Goal: Information Seeking & Learning: Learn about a topic

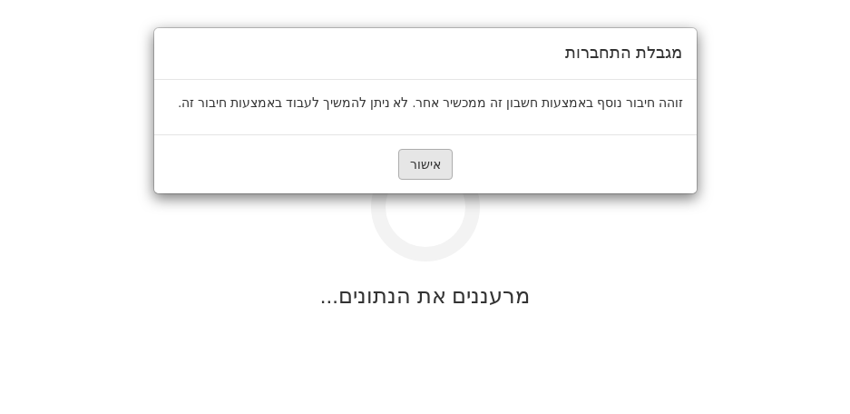
drag, startPoint x: 417, startPoint y: 146, endPoint x: 422, endPoint y: 172, distance: 26.7
click at [418, 149] on div "אישור" at bounding box center [425, 163] width 542 height 59
click at [423, 178] on div "אישור" at bounding box center [425, 163] width 542 height 59
drag, startPoint x: 417, startPoint y: 141, endPoint x: 414, endPoint y: 162, distance: 22.1
click at [417, 147] on div "אישור" at bounding box center [425, 163] width 542 height 59
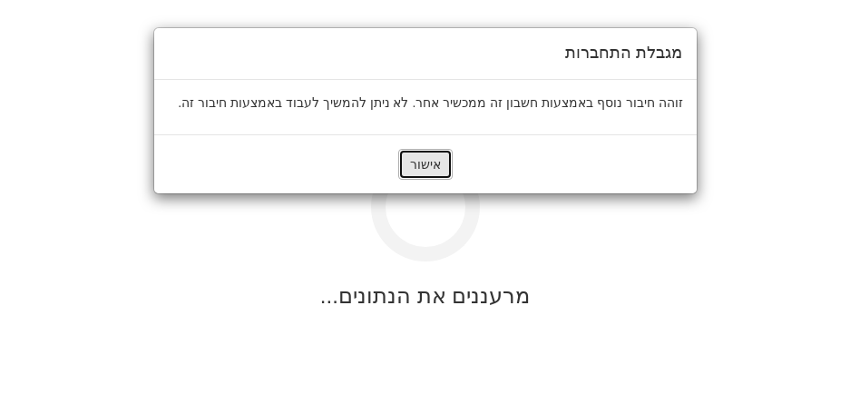
click at [413, 167] on button "אישור" at bounding box center [425, 164] width 54 height 31
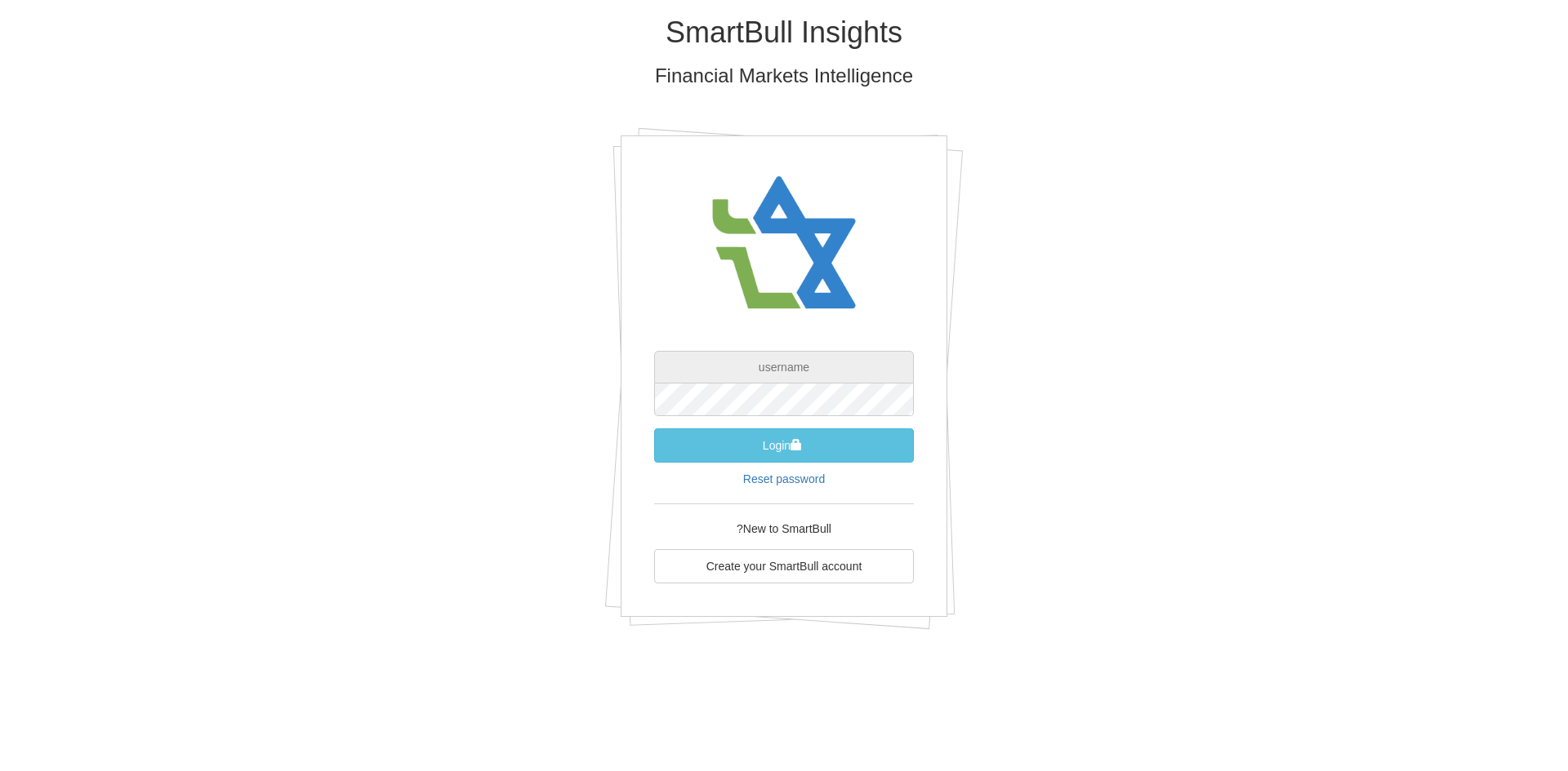
click at [834, 372] on input "text" at bounding box center [784, 367] width 259 height 32
paste input "[EMAIL_ADDRESS][DOMAIN_NAME]"
type input "[EMAIL_ADDRESS][DOMAIN_NAME]"
click at [1228, 270] on div "SmartBull Insights Financial Markets Intelligence [EMAIL_ADDRESS][DOMAIN_NAME] …" at bounding box center [783, 328] width 955 height 658
click at [854, 444] on button "Login" at bounding box center [784, 445] width 259 height 34
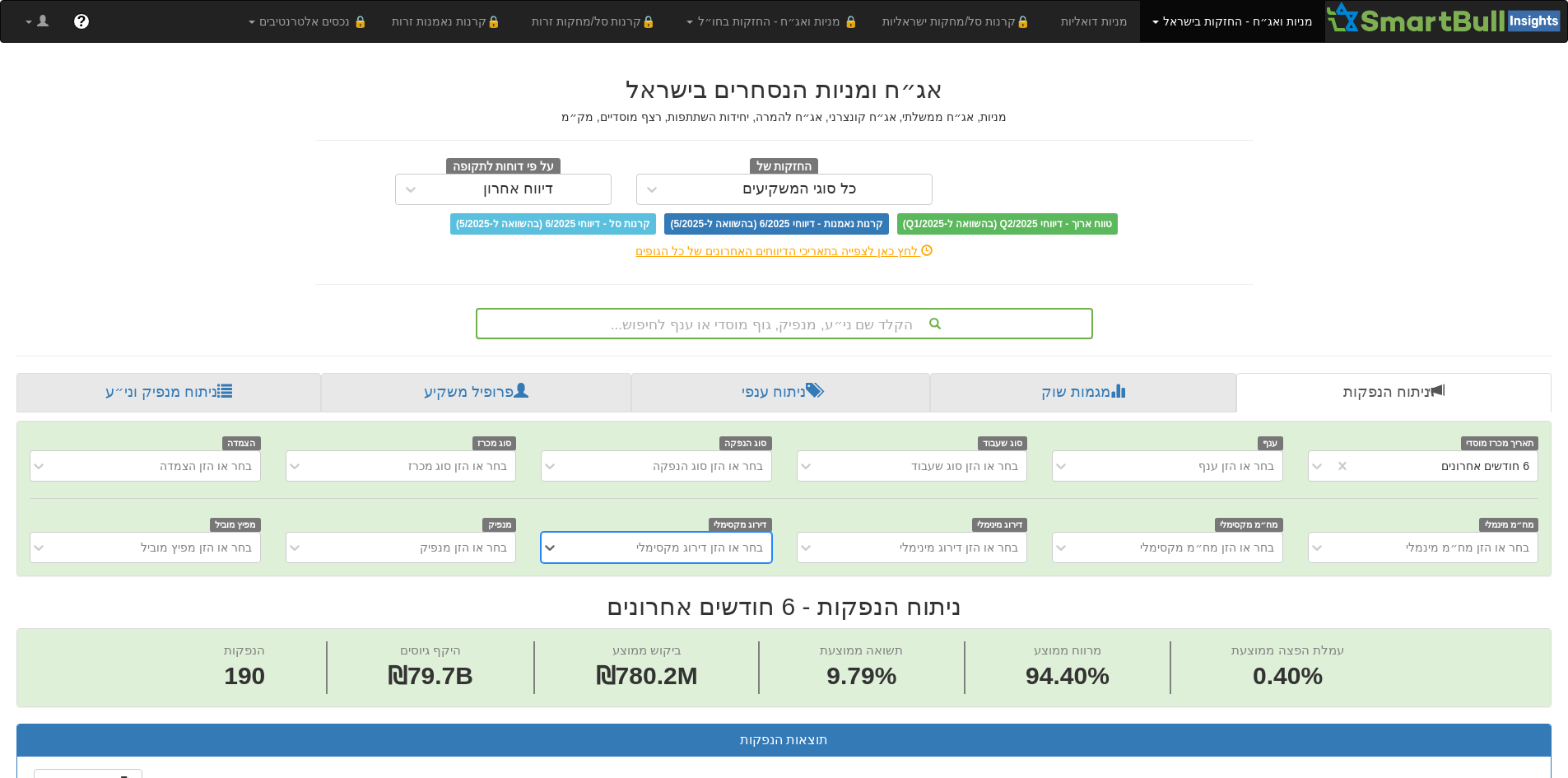
click at [987, 332] on div "הקלד שם ני״ע, מנפיק, גוף מוסדי או ענף לחיפוש..." at bounding box center [784, 323] width 614 height 28
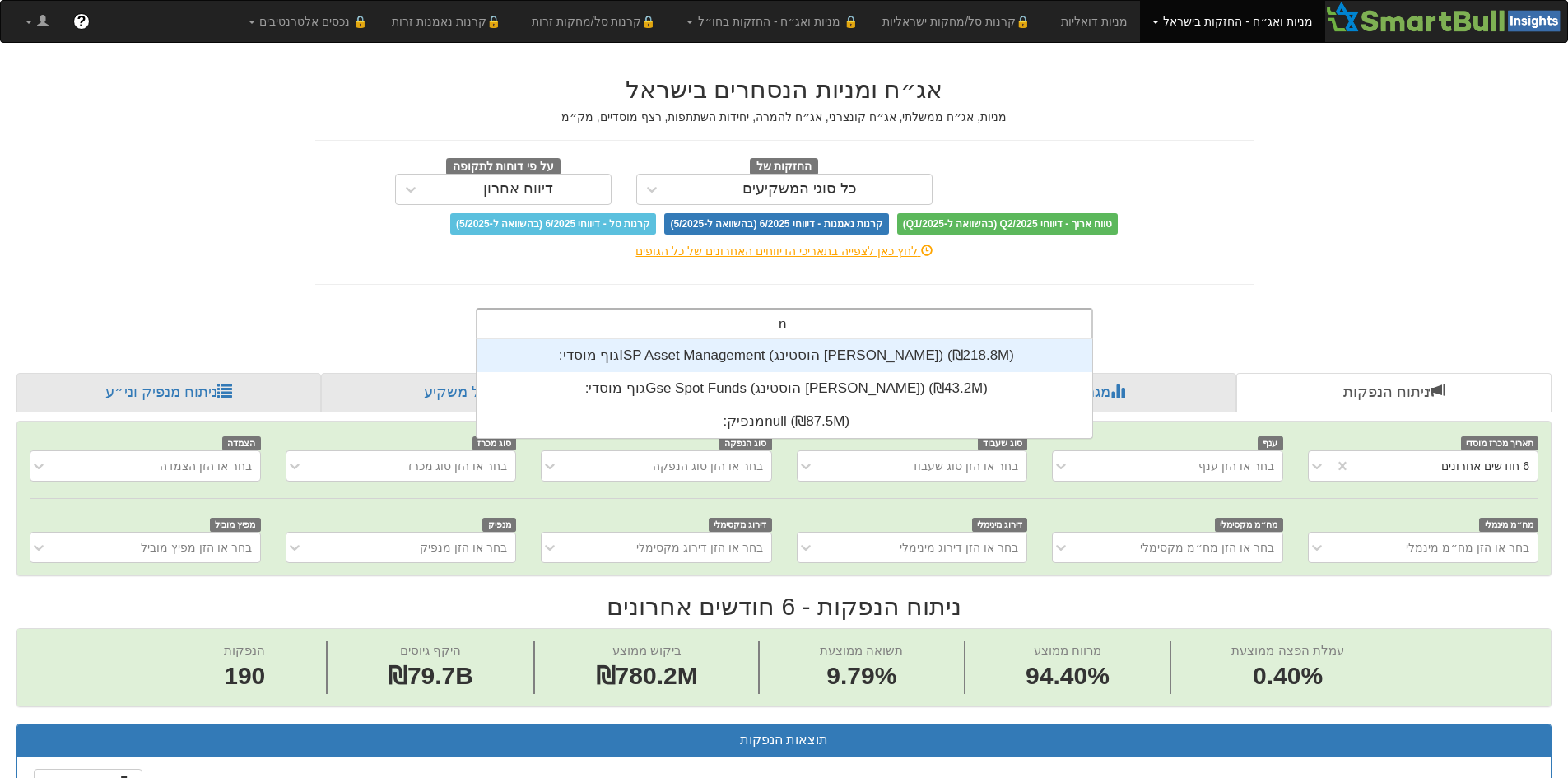
scroll to position [99, 0]
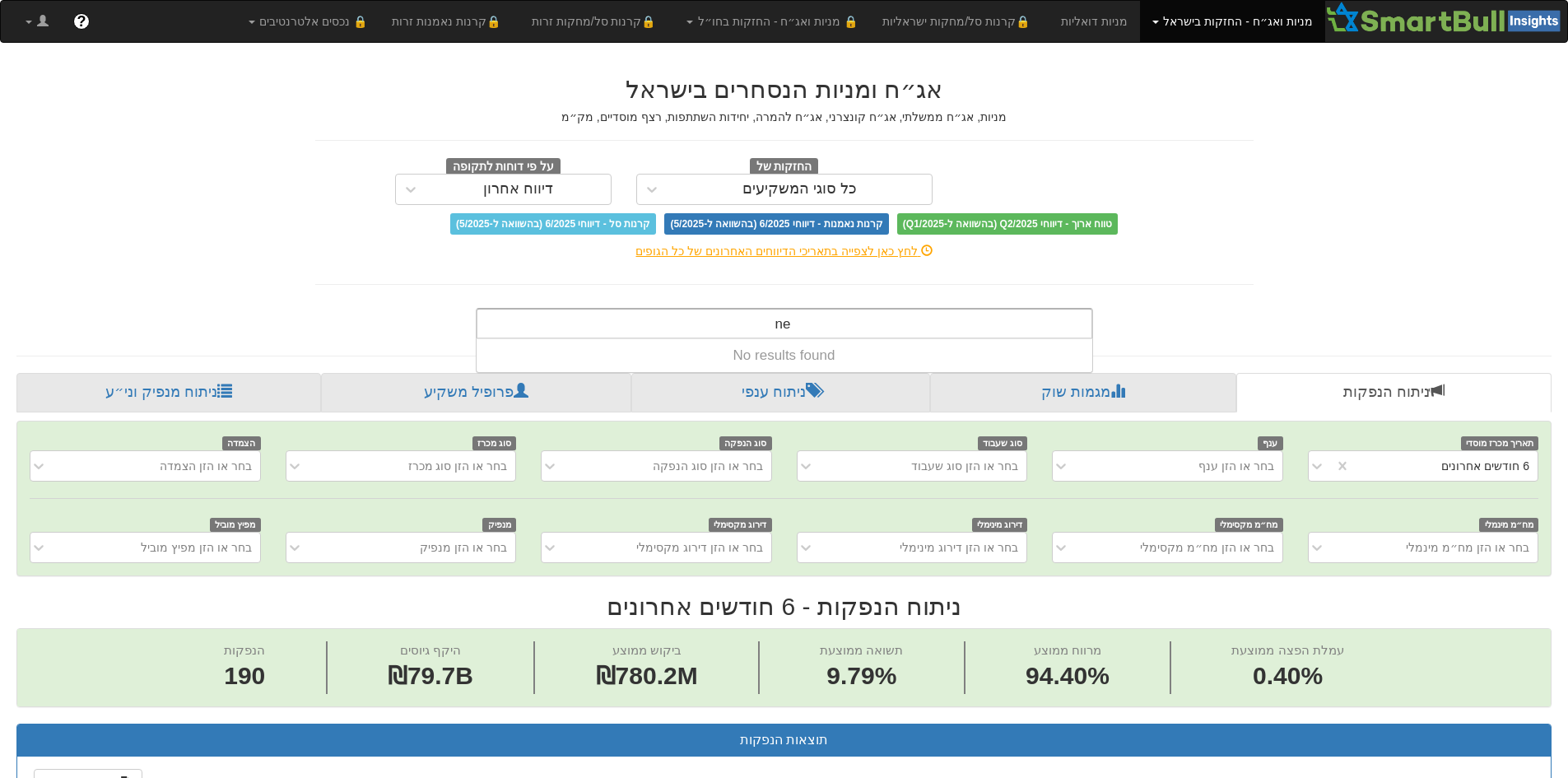
type input "n"
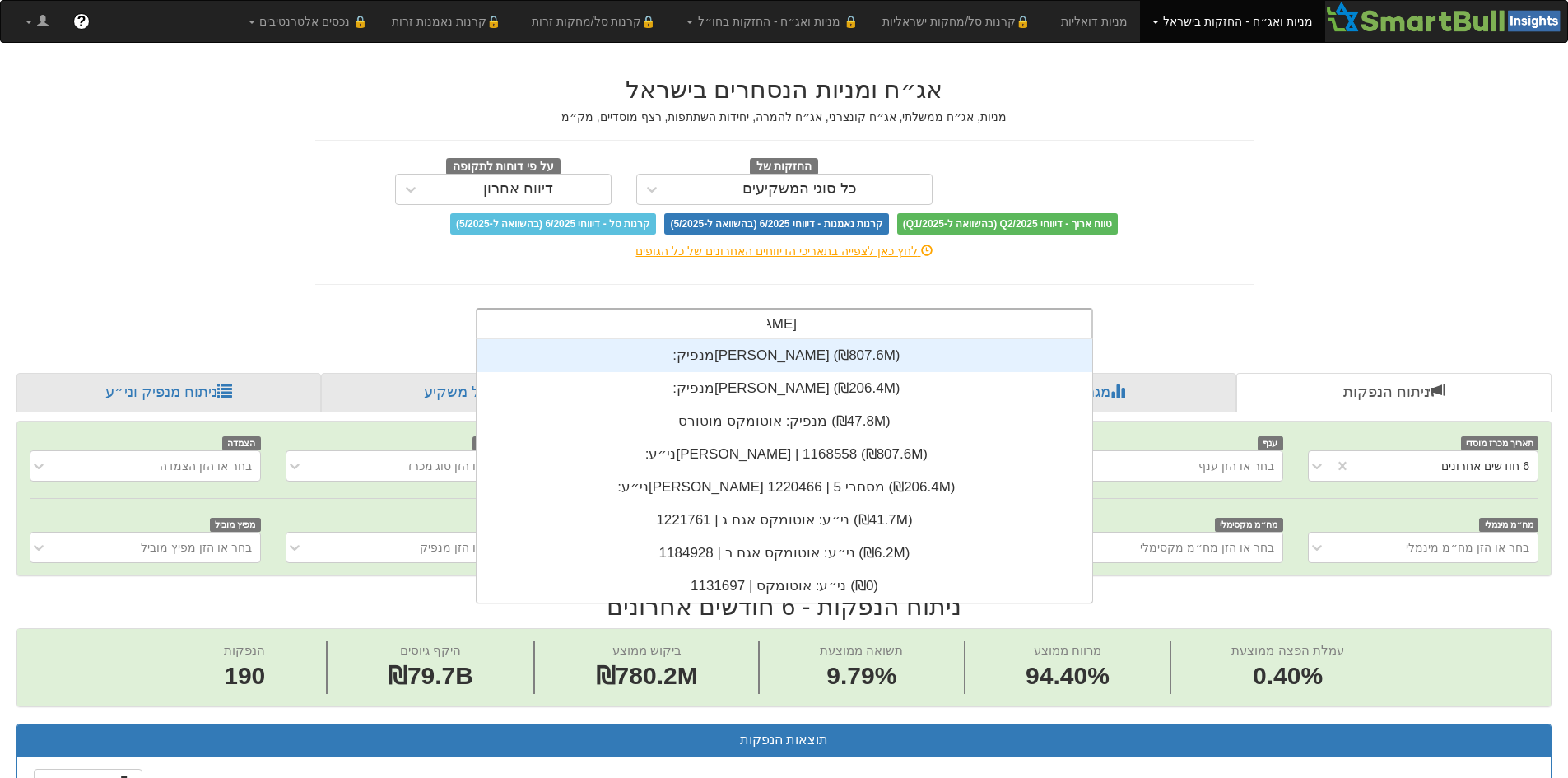
scroll to position [66, 0]
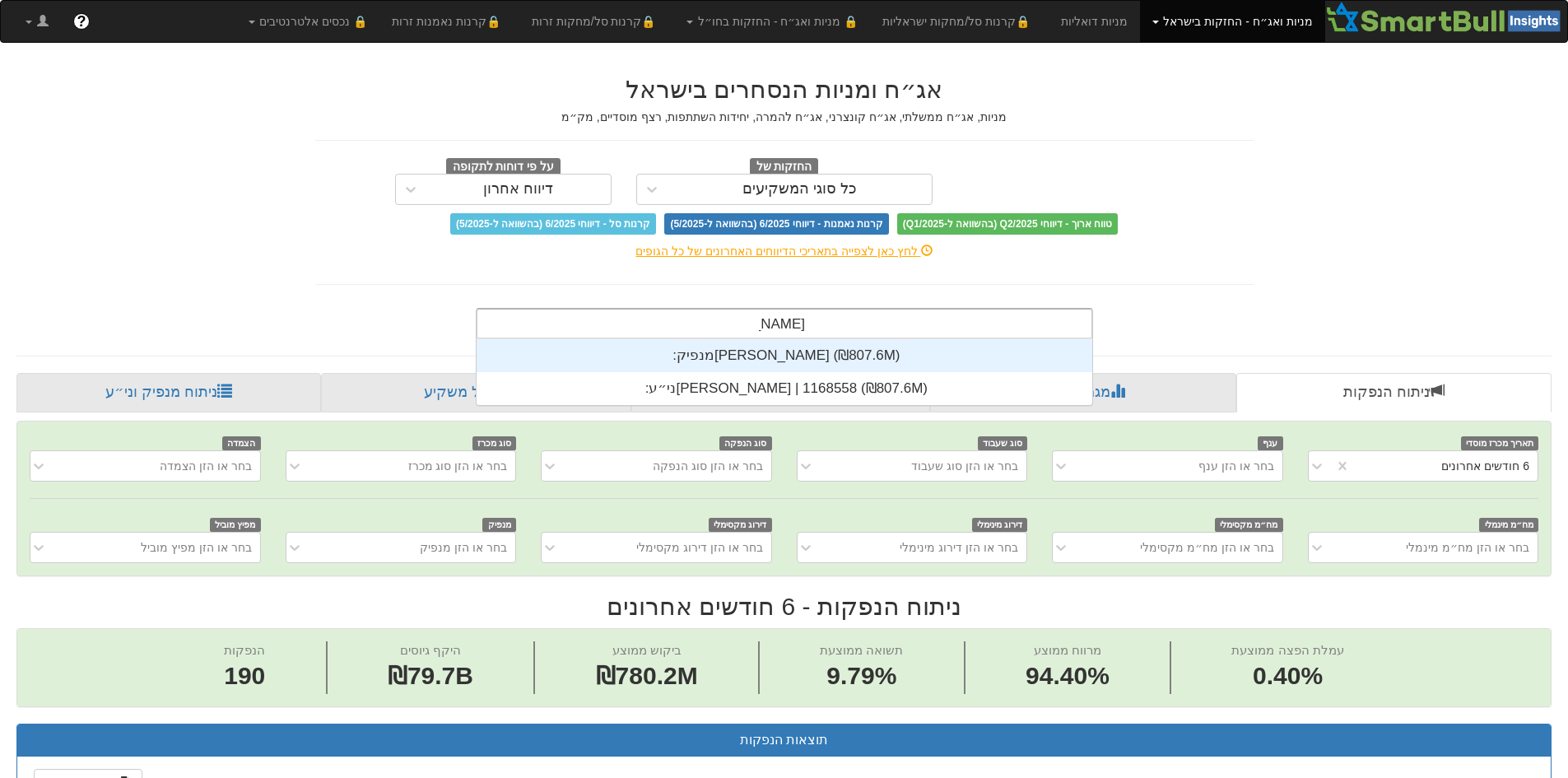
type input "[PERSON_NAME]"
click at [840, 354] on div "מנפיק: ‏[PERSON_NAME] ‎(₪807.6M)‎" at bounding box center [784, 356] width 615 height 33
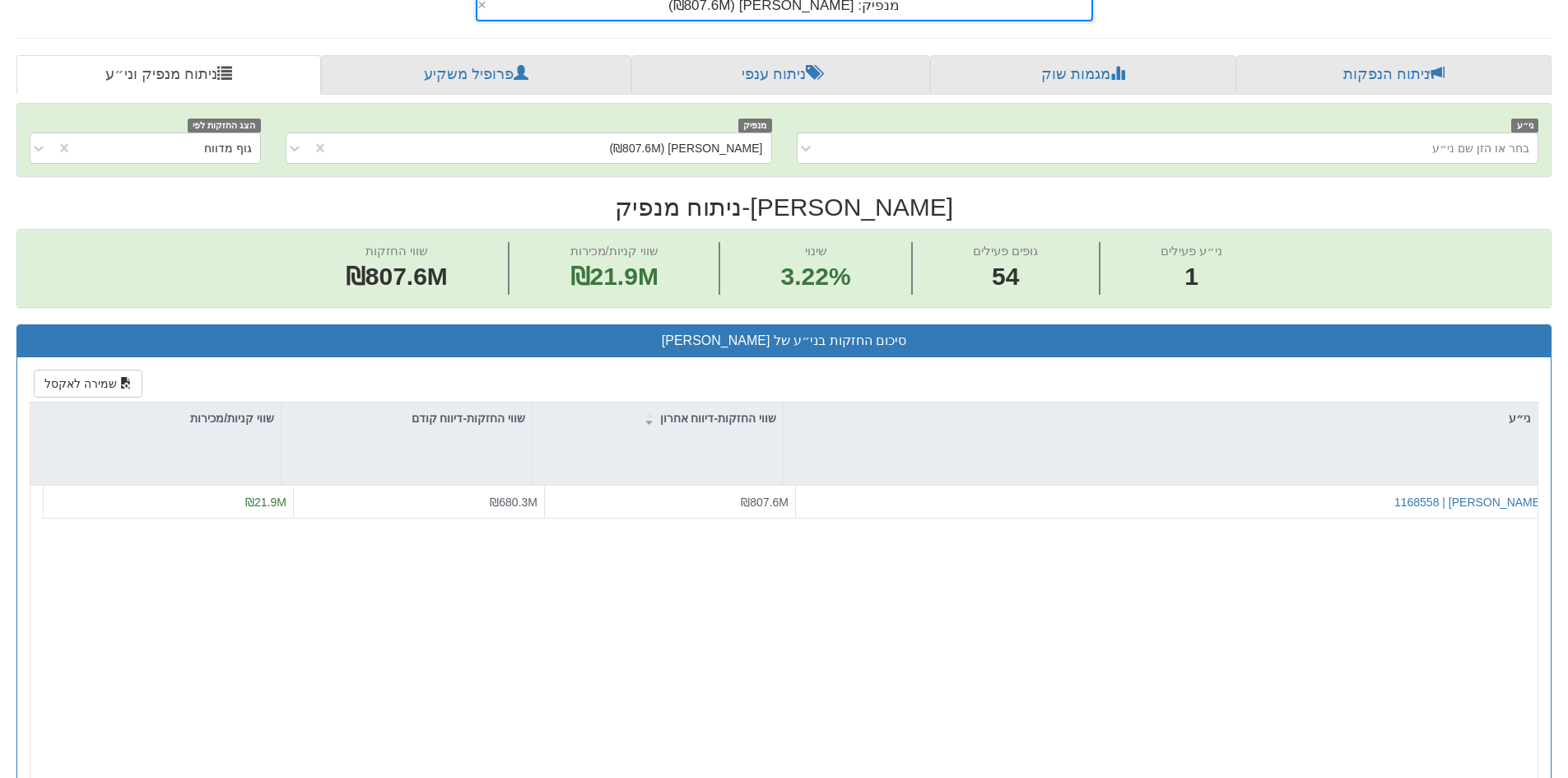
scroll to position [330, 0]
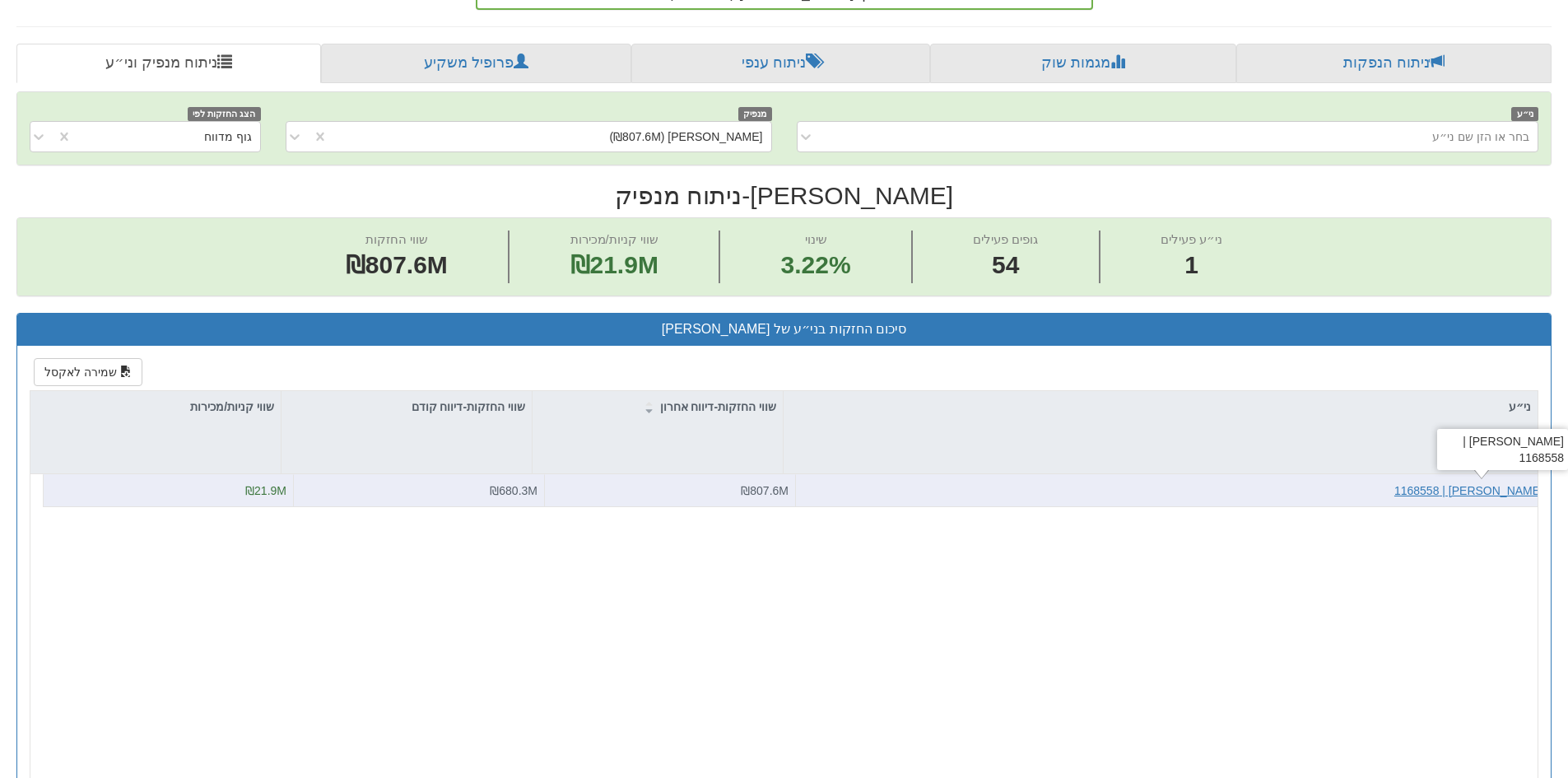
click at [1441, 487] on div "[PERSON_NAME] | 1168558" at bounding box center [1469, 491] width 149 height 16
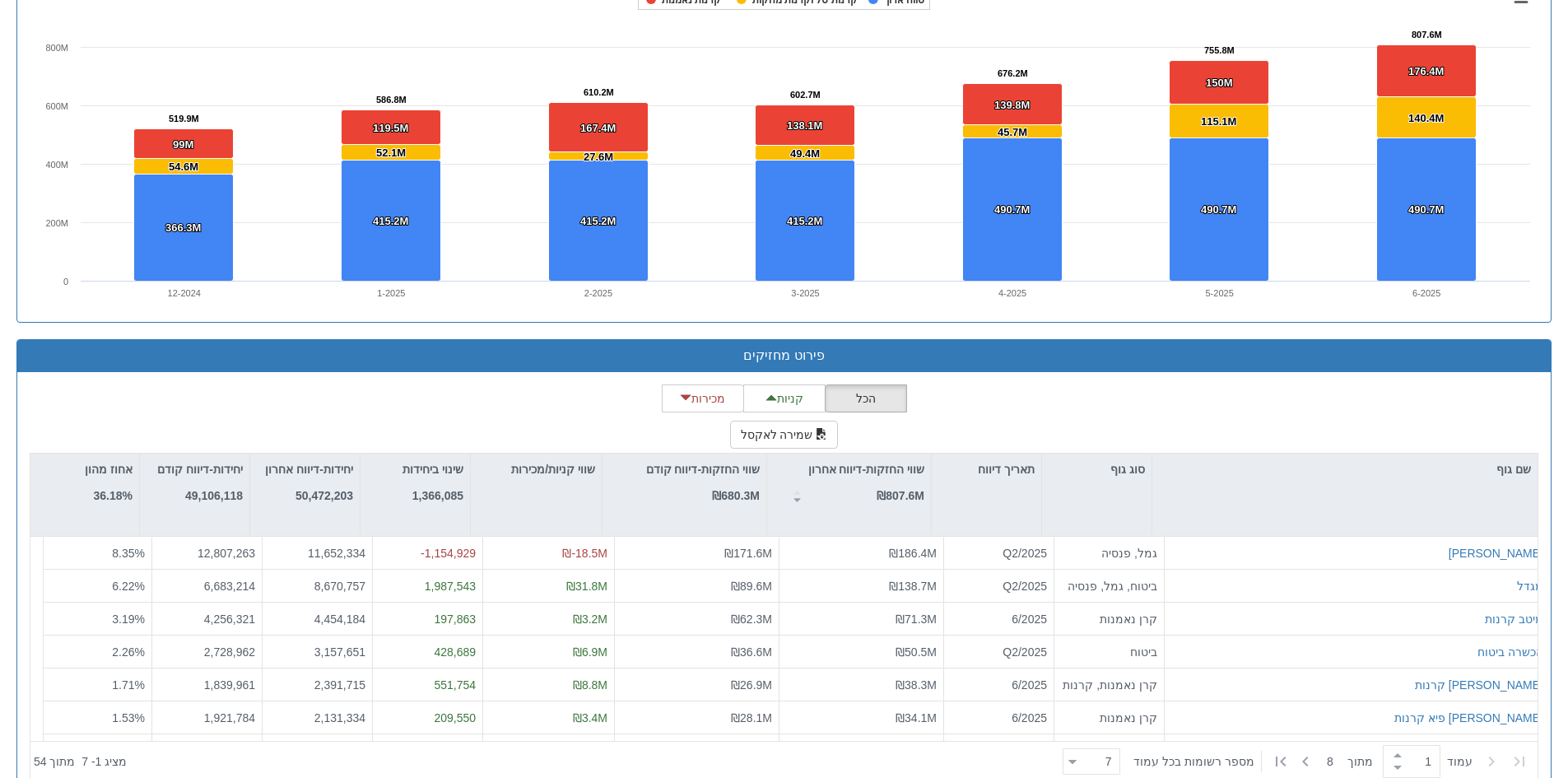
scroll to position [1191, 0]
